Goal: Information Seeking & Learning: Learn about a topic

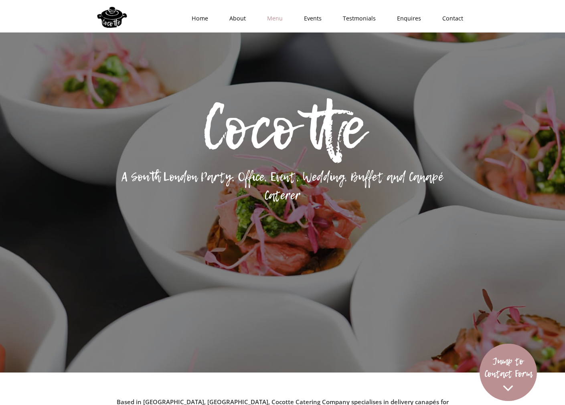
click at [282, 23] on link "Menu" at bounding box center [272, 18] width 37 height 24
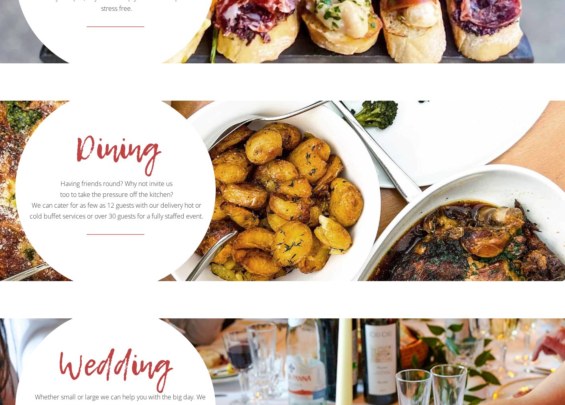
scroll to position [1091, 0]
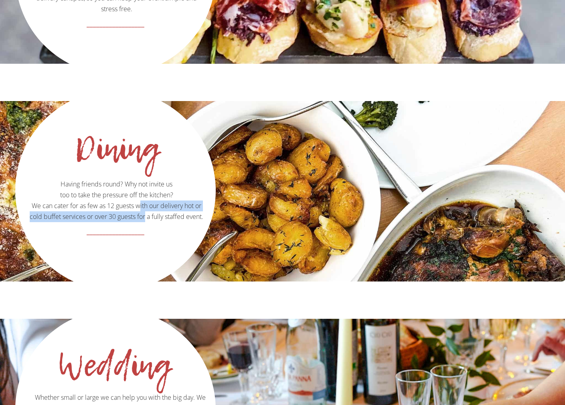
drag, startPoint x: 141, startPoint y: 179, endPoint x: 146, endPoint y: 193, distance: 15.0
click at [146, 193] on p "Having friends round? Why not invite us too to take the pressure off the kitche…" at bounding box center [115, 156] width 198 height 131
click at [153, 195] on p "Having friends round? Why not invite us too to take the pressure off the kitche…" at bounding box center [115, 156] width 198 height 131
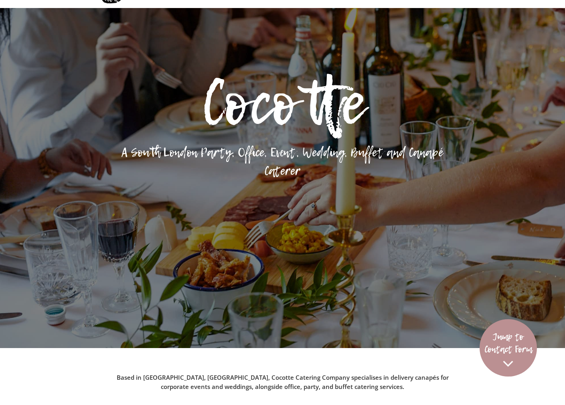
scroll to position [0, 0]
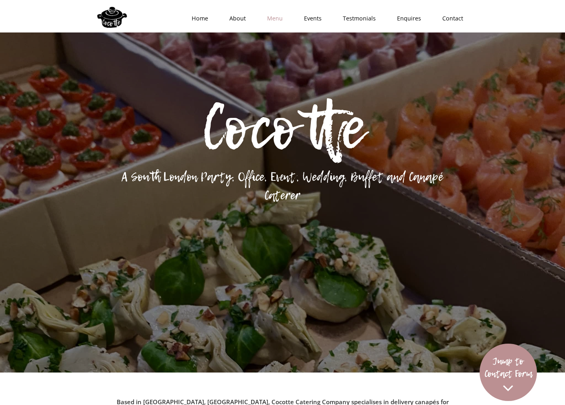
click at [278, 18] on link "Menu" at bounding box center [272, 18] width 37 height 24
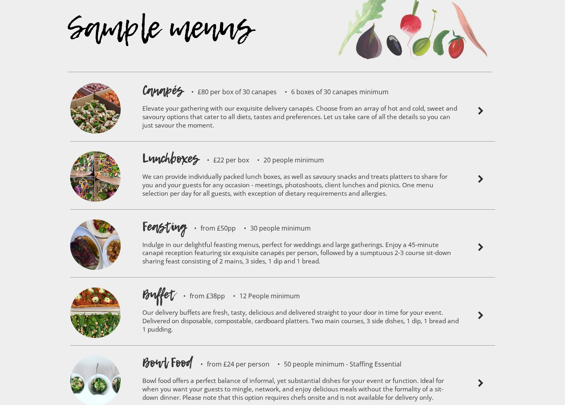
scroll to position [1852, 0]
click at [204, 167] on p "We can provide individually packed lunch boxes, as well as savoury snacks and t…" at bounding box center [300, 186] width 317 height 38
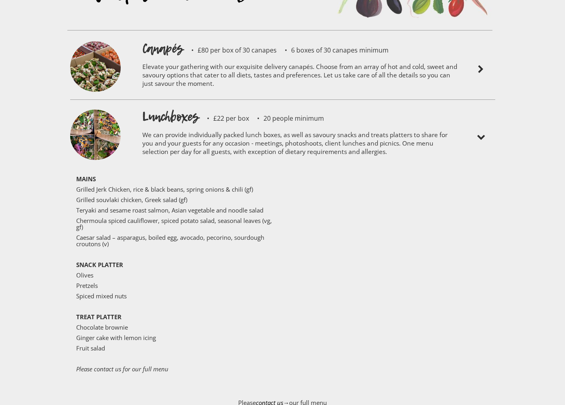
scroll to position [1893, 0]
click at [215, 126] on p "We can provide individually packed lunch boxes, as well as savoury snacks and t…" at bounding box center [300, 145] width 317 height 38
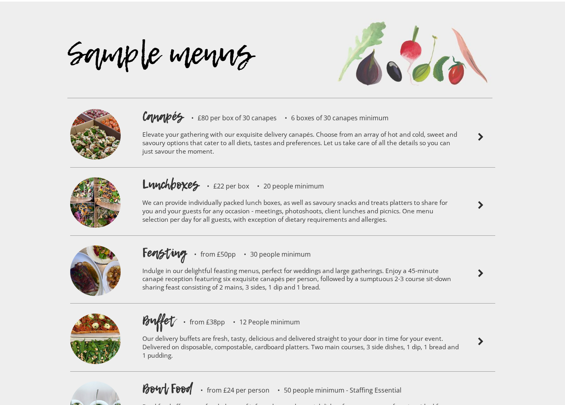
click at [218, 91] on div "Sample menus" at bounding box center [279, 65] width 425 height 112
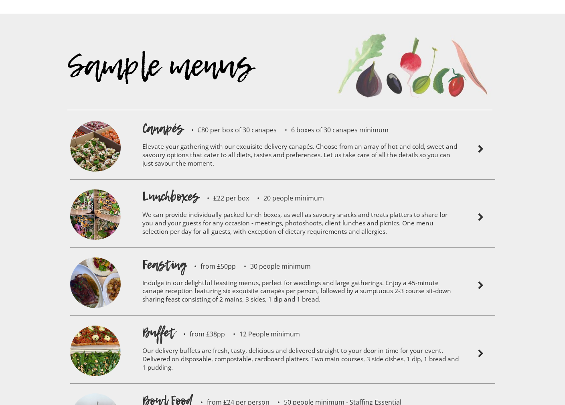
click at [221, 137] on p "Elevate your gathering with our exquisite delivery canapés. Choose from an arra…" at bounding box center [300, 156] width 317 height 38
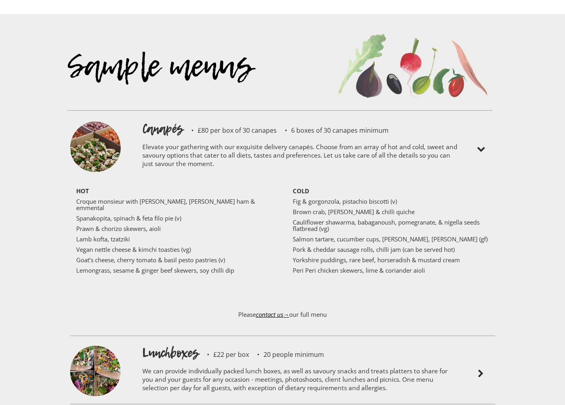
scroll to position [1813, 0]
click at [211, 138] on p "Elevate your gathering with our exquisite delivery canapés. Choose from an arra…" at bounding box center [300, 157] width 317 height 38
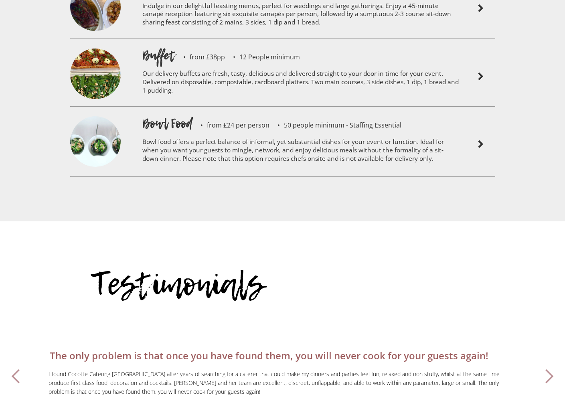
scroll to position [2093, 0]
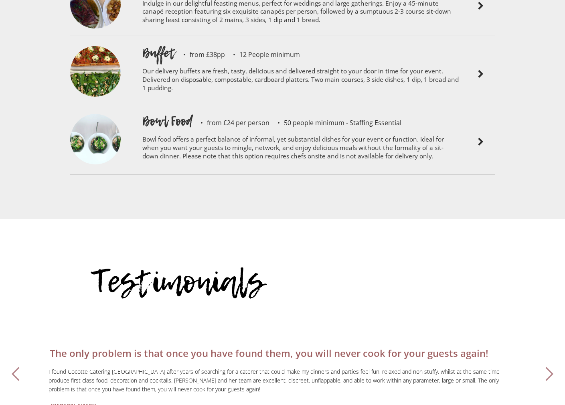
click at [211, 130] on p "Bowl food offers a perfect balance of informal, yet substantial dishes for your…" at bounding box center [300, 149] width 317 height 38
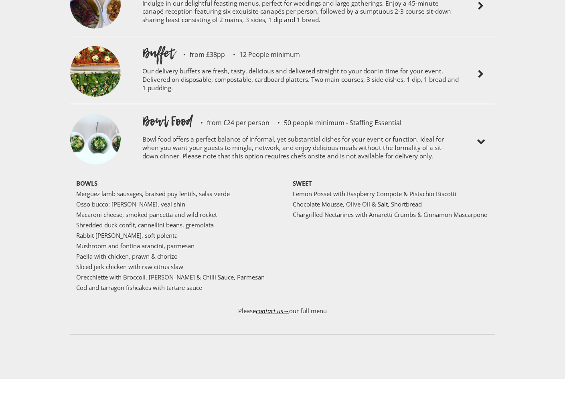
click at [211, 130] on p "Bowl food offers a perfect balance of informal, yet substantial dishes for your…" at bounding box center [300, 149] width 317 height 38
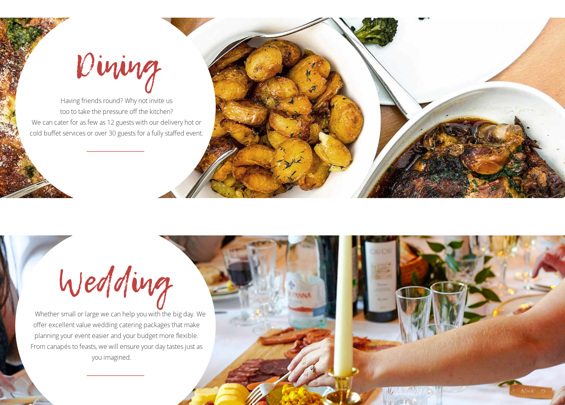
drag, startPoint x: 140, startPoint y: 64, endPoint x: 140, endPoint y: 75, distance: 10.4
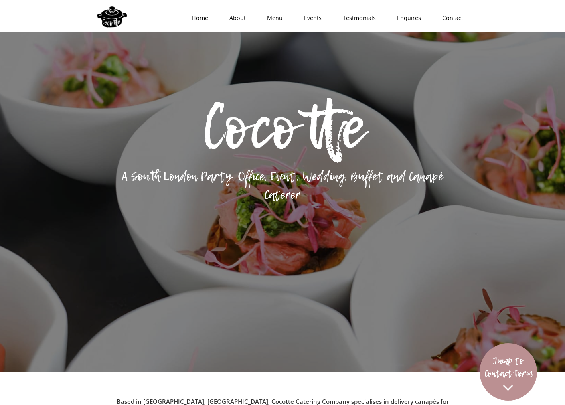
scroll to position [0, 0]
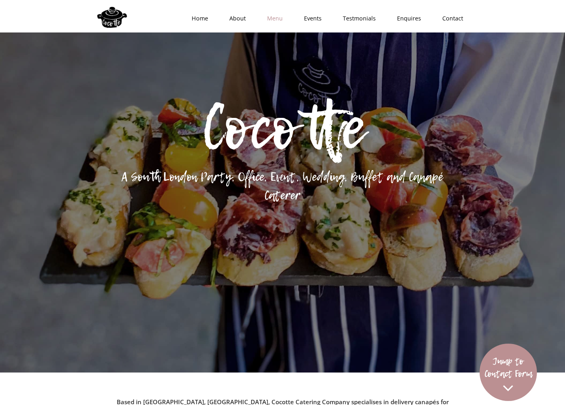
click at [278, 21] on link "Menu" at bounding box center [272, 18] width 37 height 24
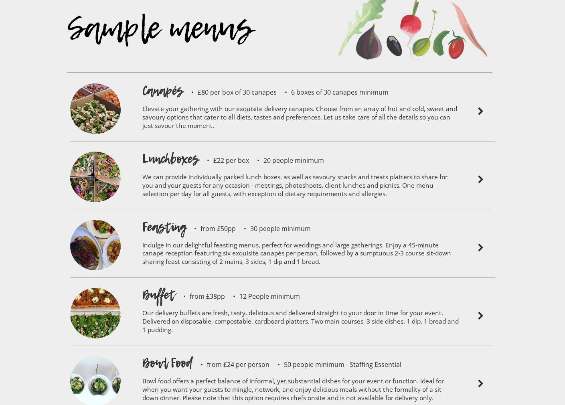
scroll to position [1852, 0]
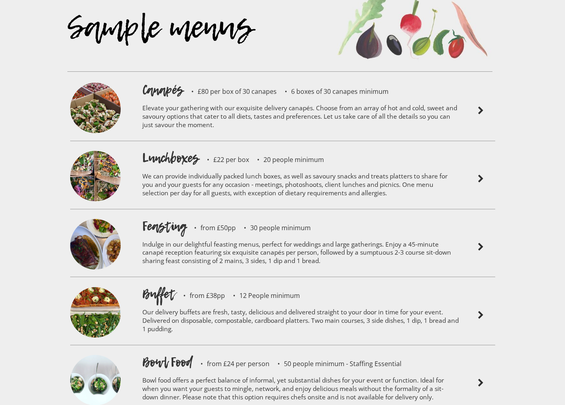
click at [302, 99] on p "Elevate your gathering with our exquisite delivery canapés. Choose from an arra…" at bounding box center [300, 118] width 317 height 38
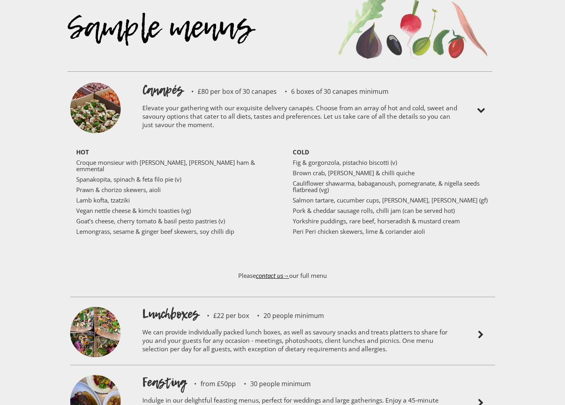
click at [152, 206] on div "HOT Croque monsieur with truffle, Parma ham & emmental Spanakopita, spinach & f…" at bounding box center [177, 204] width 203 height 111
click at [164, 196] on div "HOT Croque monsieur with truffle, Parma ham & emmental Spanakopita, spinach & f…" at bounding box center [177, 204] width 203 height 111
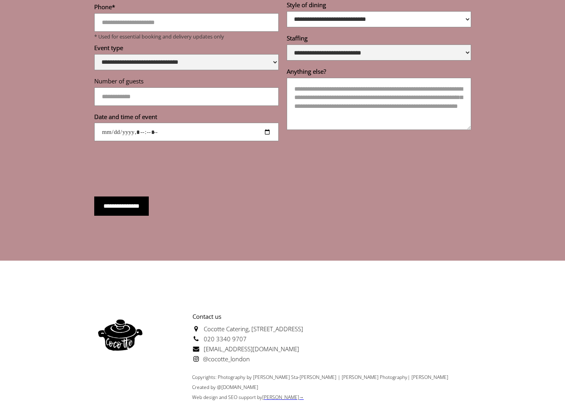
scroll to position [3018, 0]
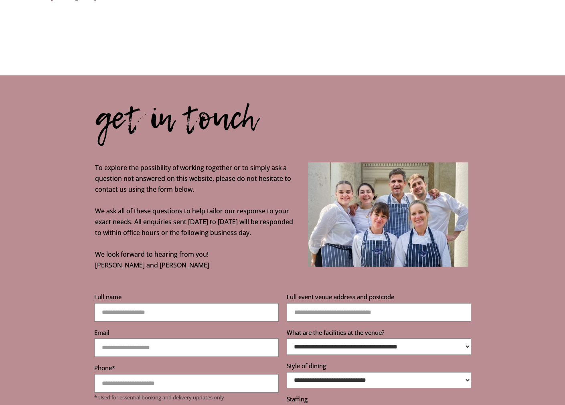
click at [162, 147] on p "To explore the possibility of working together or to simply ask a question not …" at bounding box center [281, 167] width 373 height 205
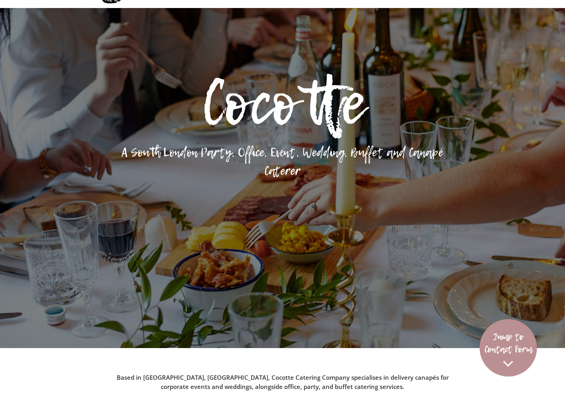
scroll to position [0, 0]
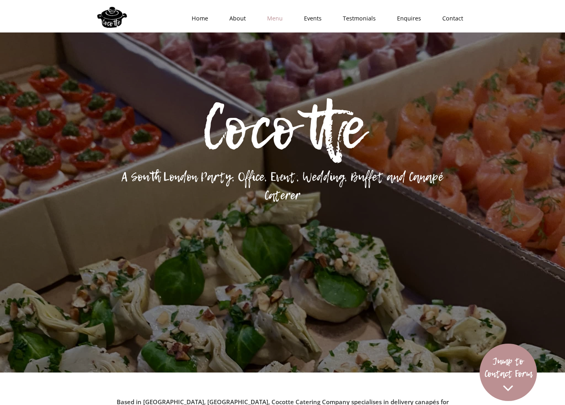
click at [283, 17] on link "Menu" at bounding box center [272, 18] width 37 height 24
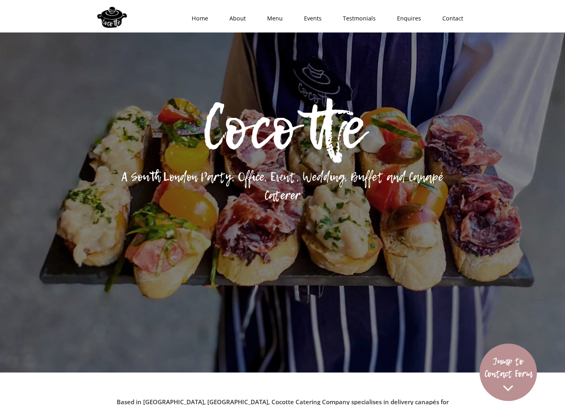
click at [118, 24] on div at bounding box center [112, 15] width 36 height 27
click at [109, 15] on div at bounding box center [112, 15] width 36 height 27
click at [113, 18] on div at bounding box center [112, 15] width 36 height 27
